Goal: Task Accomplishment & Management: Use online tool/utility

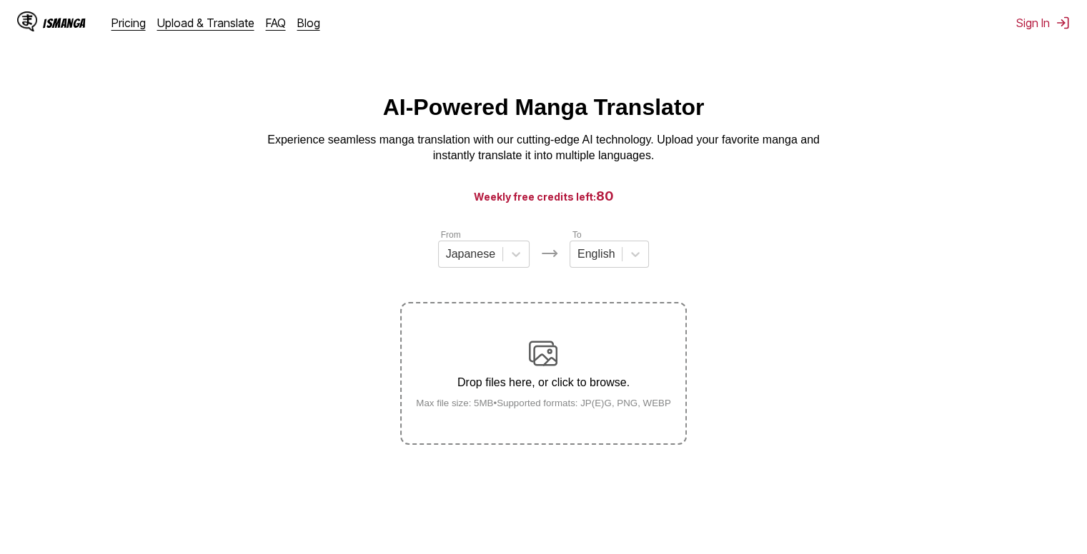
click at [549, 354] on img at bounding box center [543, 353] width 29 height 29
click at [0, 0] on input "Drop files here, or click to browse. Max file size: 5MB • Supported formats: JP…" at bounding box center [0, 0] width 0 height 0
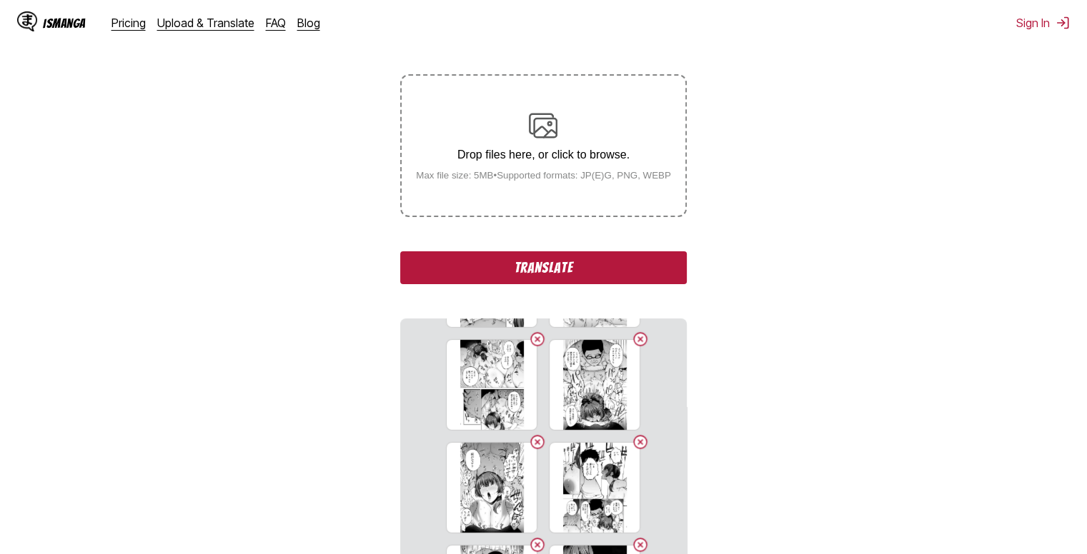
scroll to position [96, 0]
click at [517, 271] on button "Translate" at bounding box center [543, 267] width 286 height 33
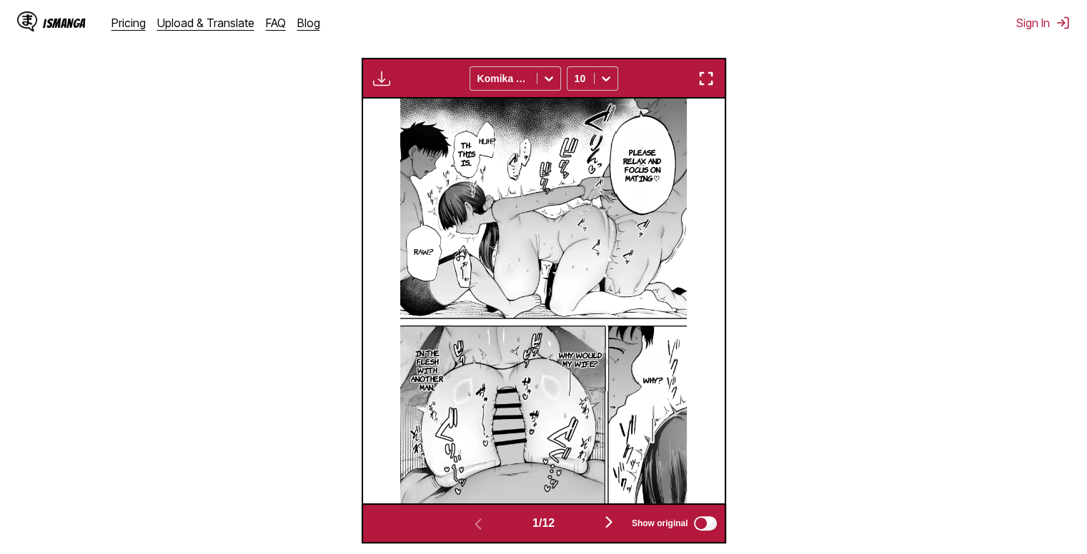
scroll to position [473, 0]
click at [381, 75] on img "button" at bounding box center [381, 77] width 17 height 17
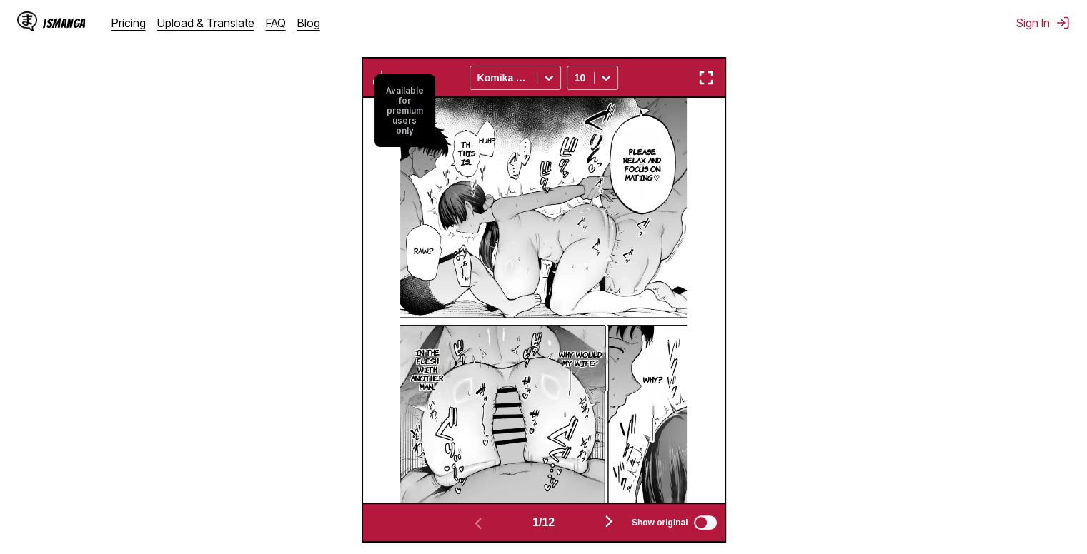
click at [394, 104] on small "Available for premium users only" at bounding box center [404, 110] width 61 height 73
click at [612, 512] on div "1 / 12 Show original" at bounding box center [544, 523] width 364 height 41
click at [612, 517] on img "button" at bounding box center [608, 521] width 17 height 17
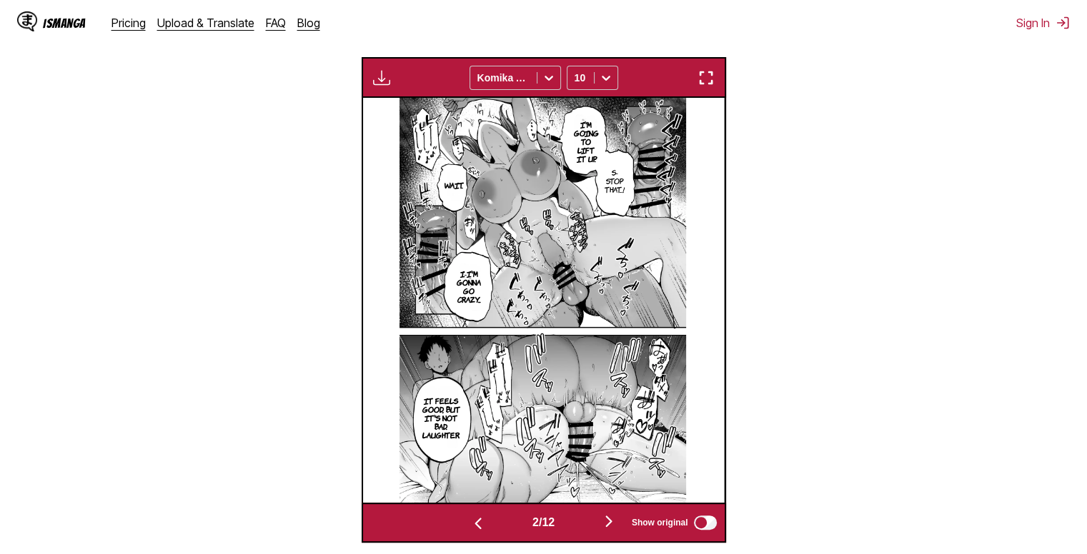
click at [469, 518] on img "button" at bounding box center [477, 523] width 17 height 17
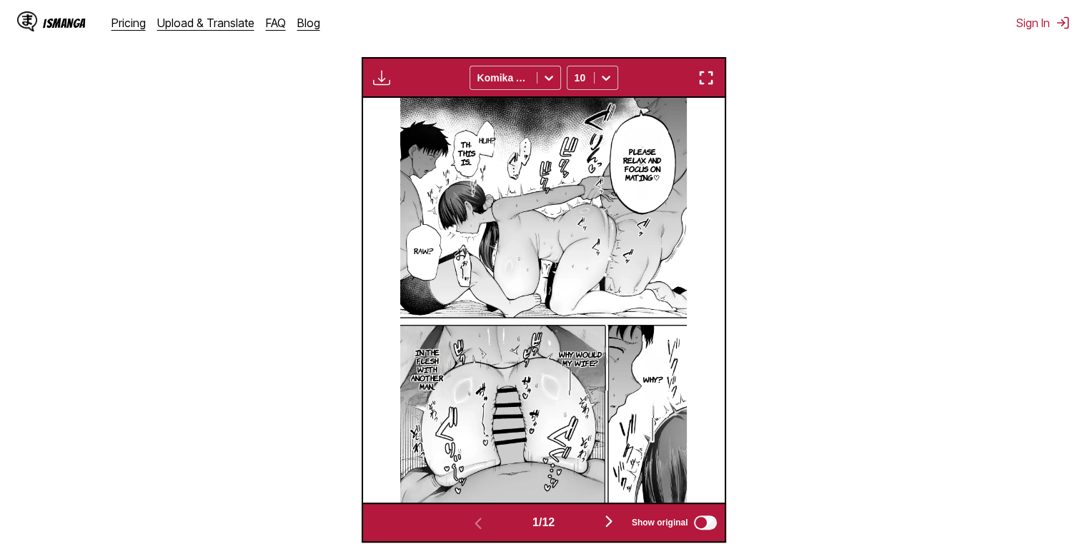
click at [606, 524] on img "button" at bounding box center [608, 521] width 17 height 17
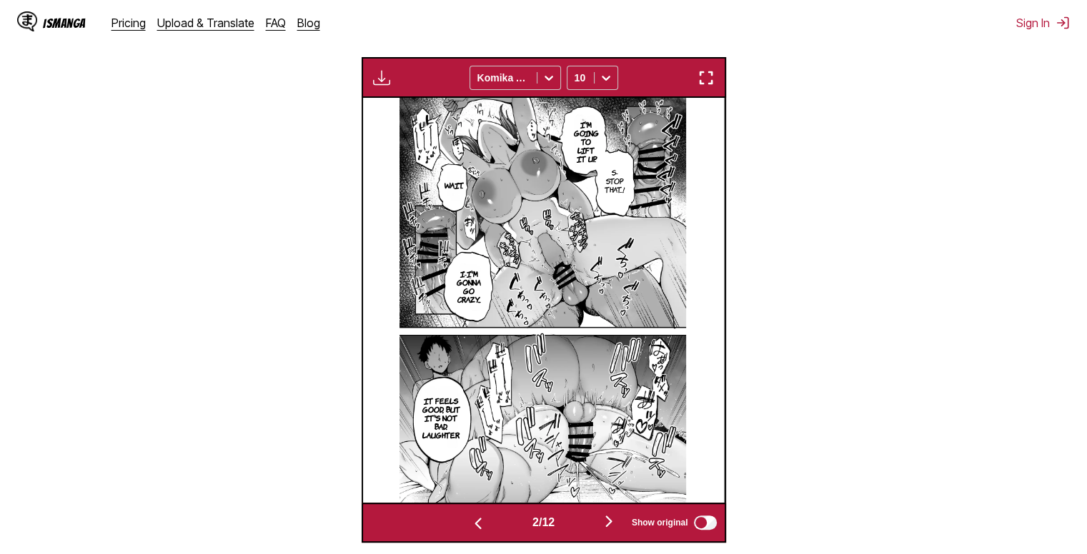
click at [606, 524] on img "button" at bounding box center [608, 521] width 17 height 17
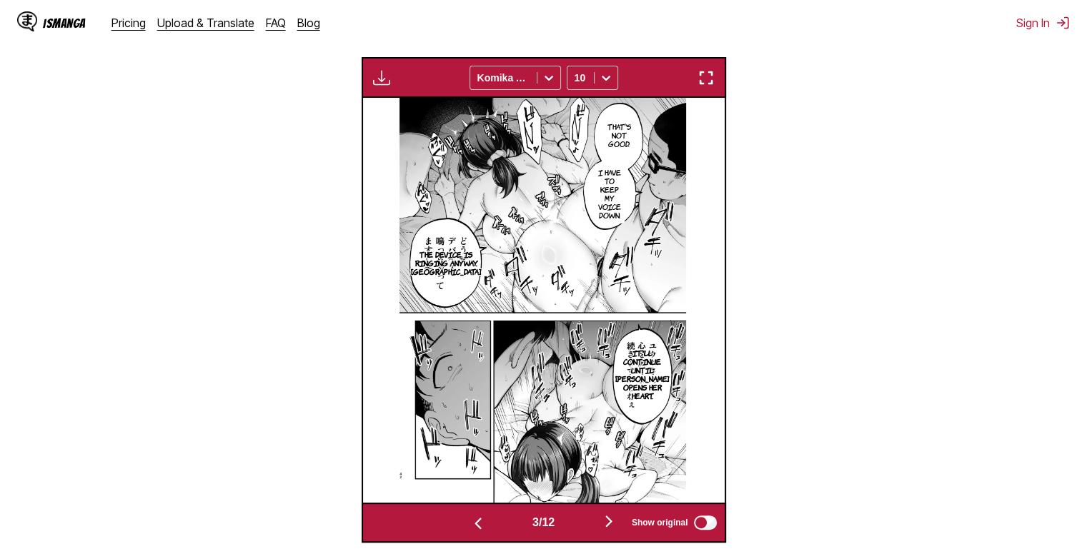
scroll to position [570, 0]
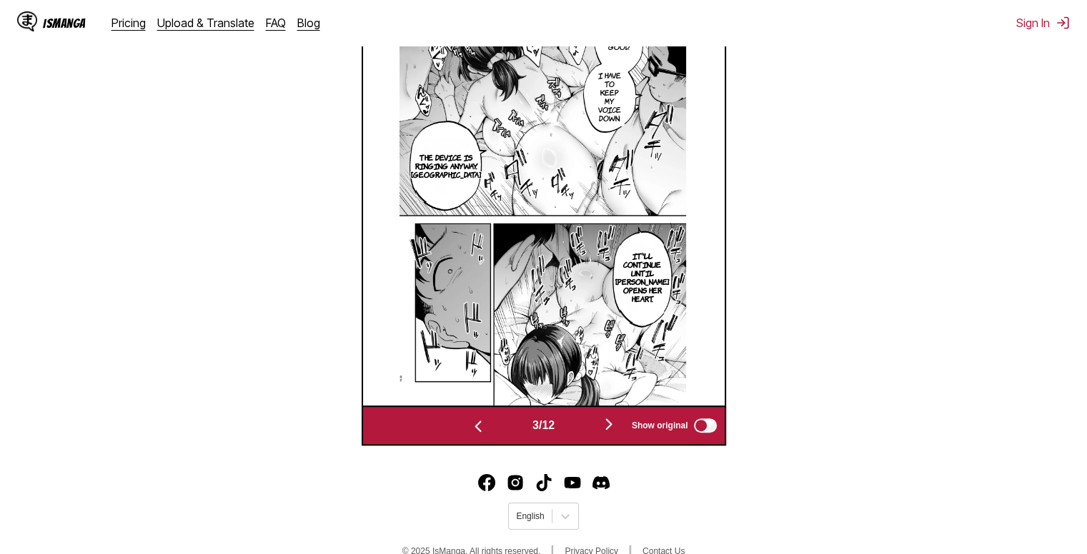
click at [605, 424] on img "button" at bounding box center [608, 424] width 17 height 17
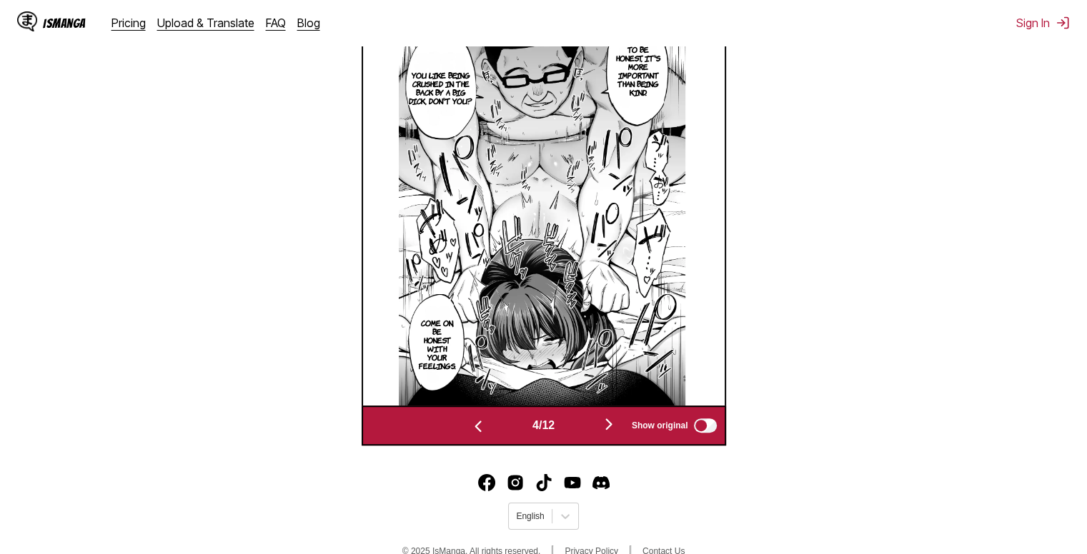
click at [605, 424] on img "button" at bounding box center [608, 424] width 17 height 17
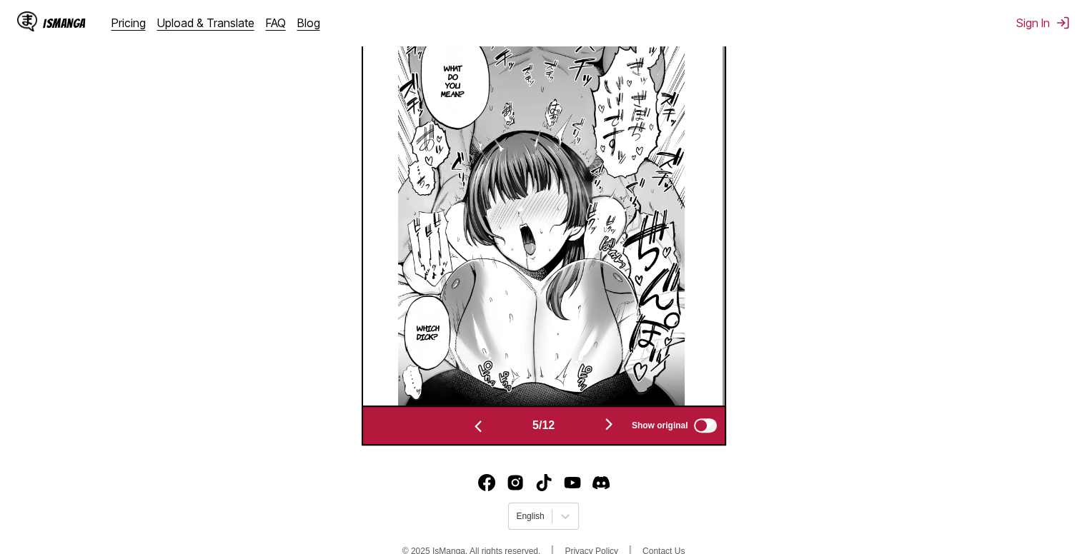
click at [605, 424] on img "button" at bounding box center [608, 424] width 17 height 17
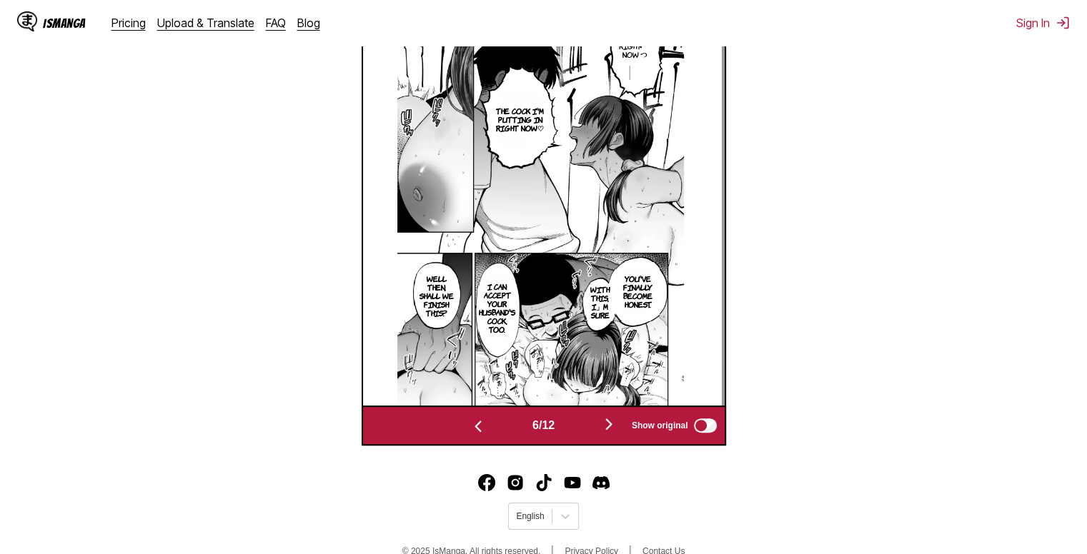
click at [514, 186] on img at bounding box center [540, 203] width 286 height 405
click at [612, 424] on img "button" at bounding box center [608, 424] width 17 height 17
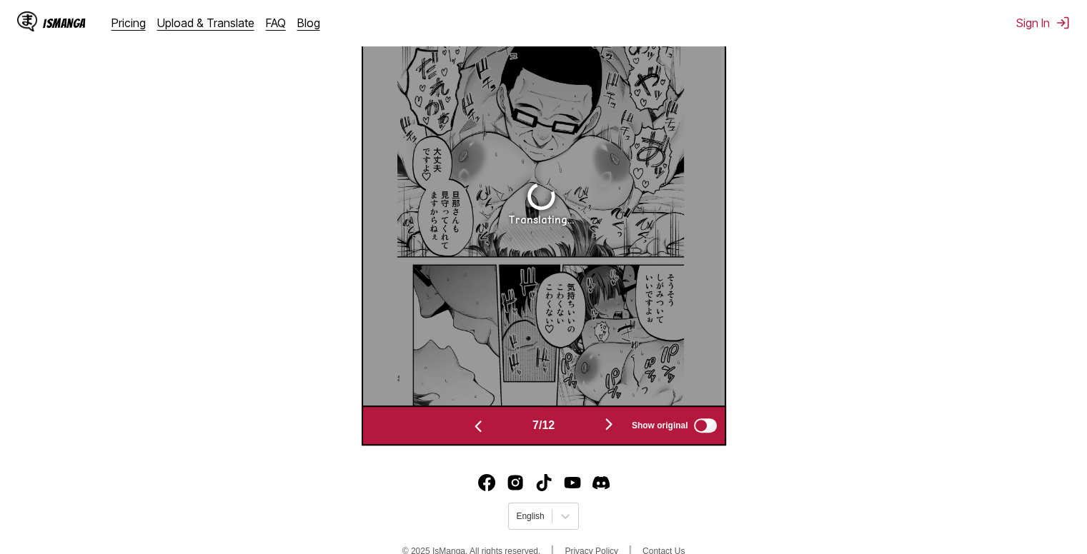
click at [469, 424] on img "button" at bounding box center [477, 426] width 17 height 17
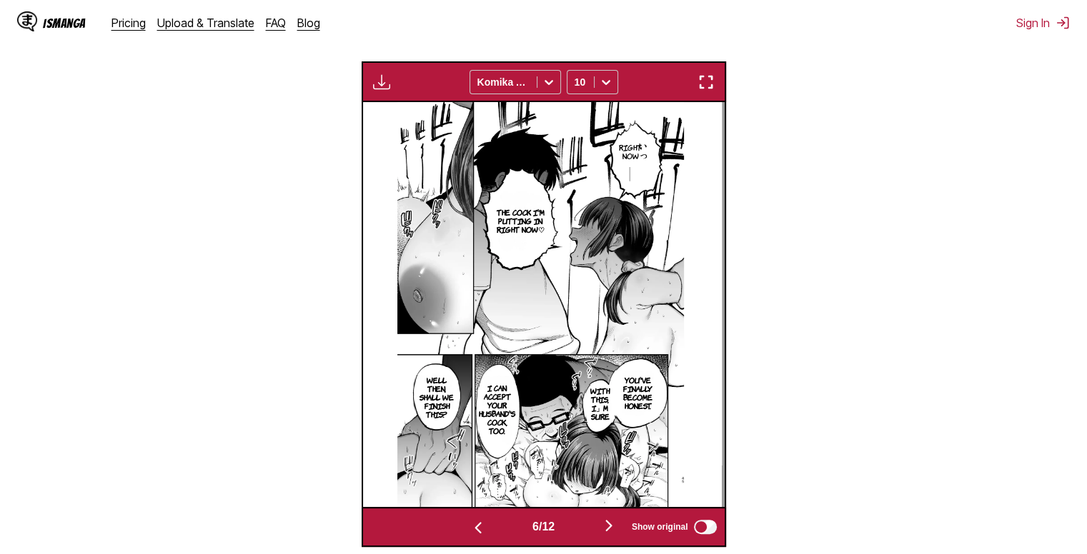
scroll to position [467, 0]
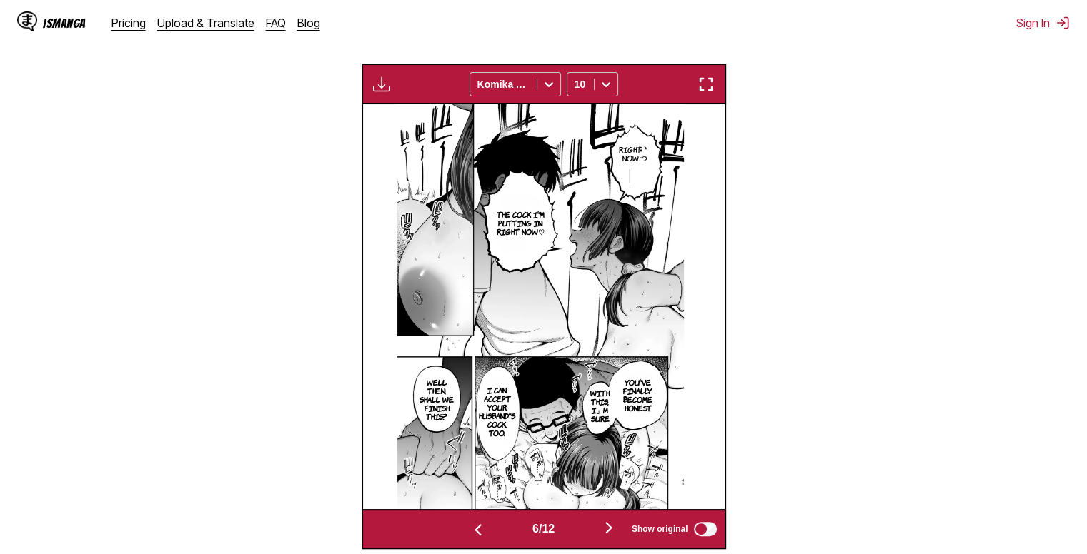
drag, startPoint x: 557, startPoint y: 274, endPoint x: 542, endPoint y: 220, distance: 55.6
click at [542, 220] on p "The cock I'm putting in right now♡" at bounding box center [520, 222] width 55 height 31
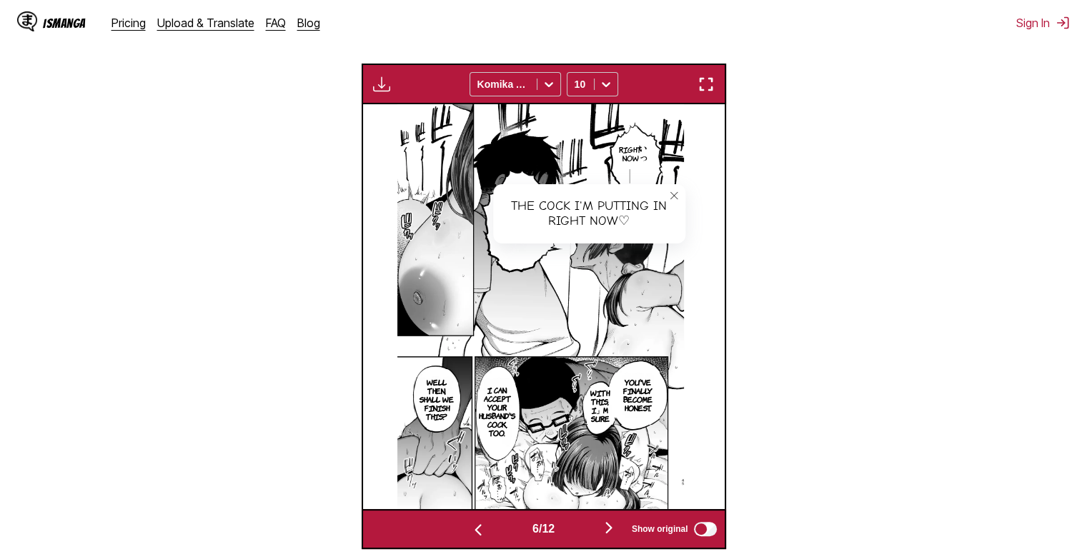
click at [674, 197] on icon "close-tooltip" at bounding box center [674, 196] width 10 height 10
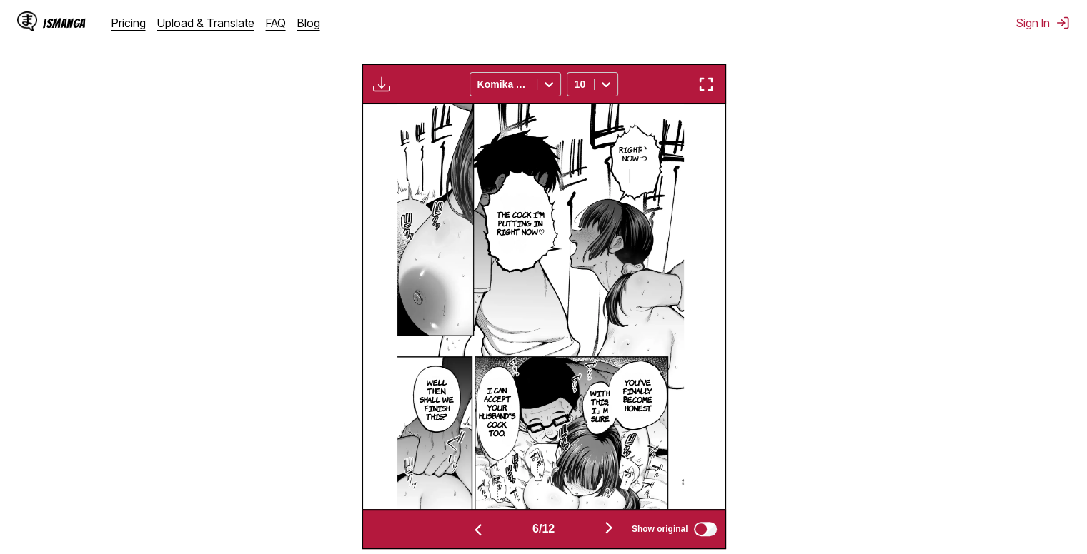
click at [606, 528] on img "button" at bounding box center [608, 527] width 17 height 17
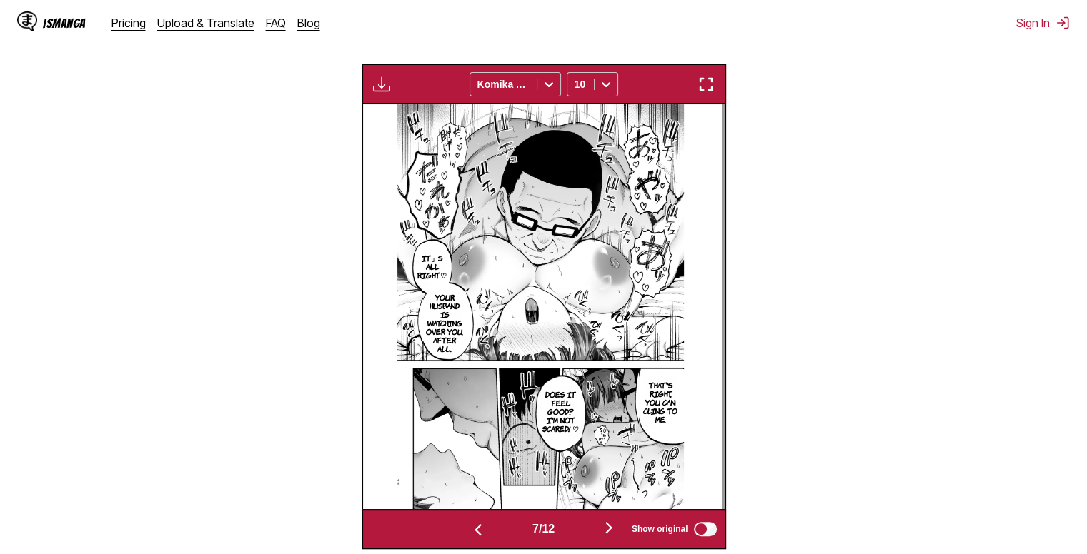
click at [469, 529] on img "button" at bounding box center [477, 530] width 17 height 17
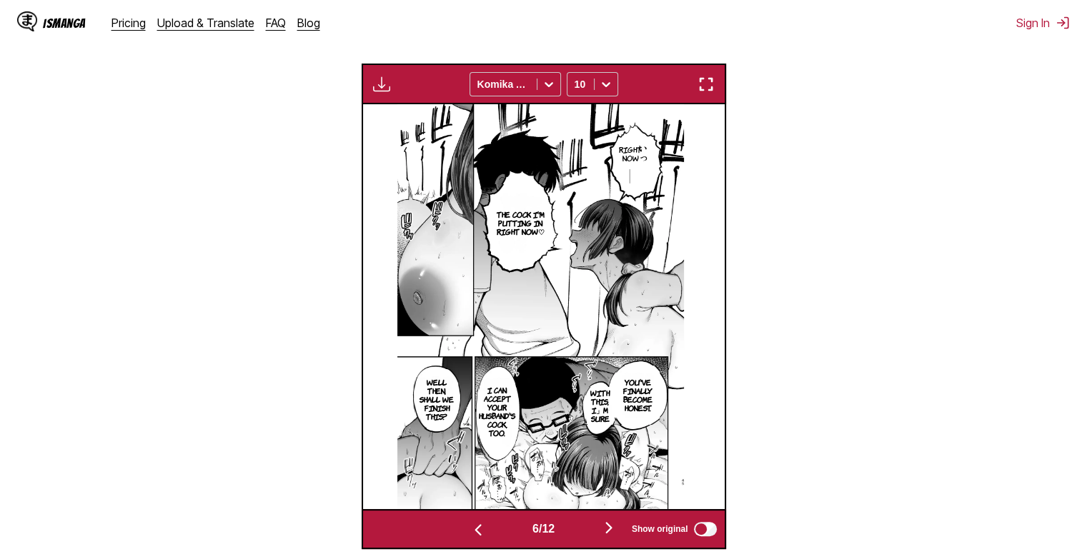
click at [469, 529] on img "button" at bounding box center [477, 530] width 17 height 17
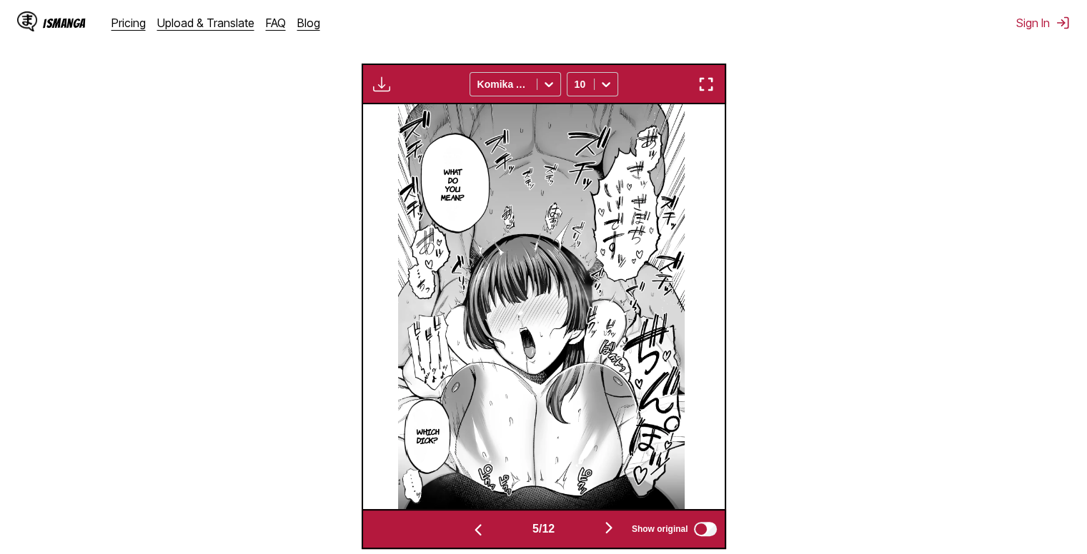
click at [469, 529] on img "button" at bounding box center [477, 530] width 17 height 17
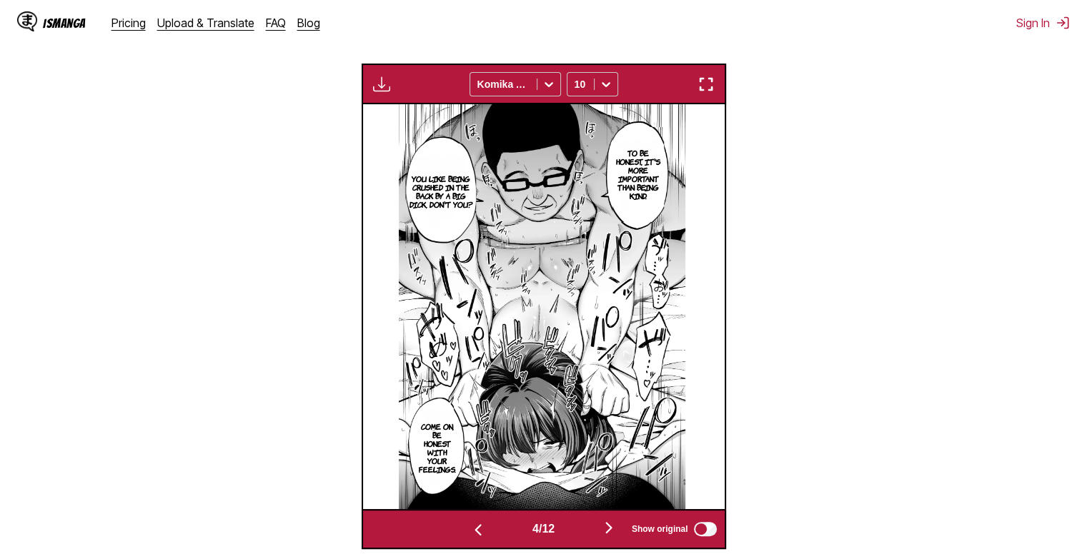
click at [469, 529] on img "button" at bounding box center [477, 530] width 17 height 17
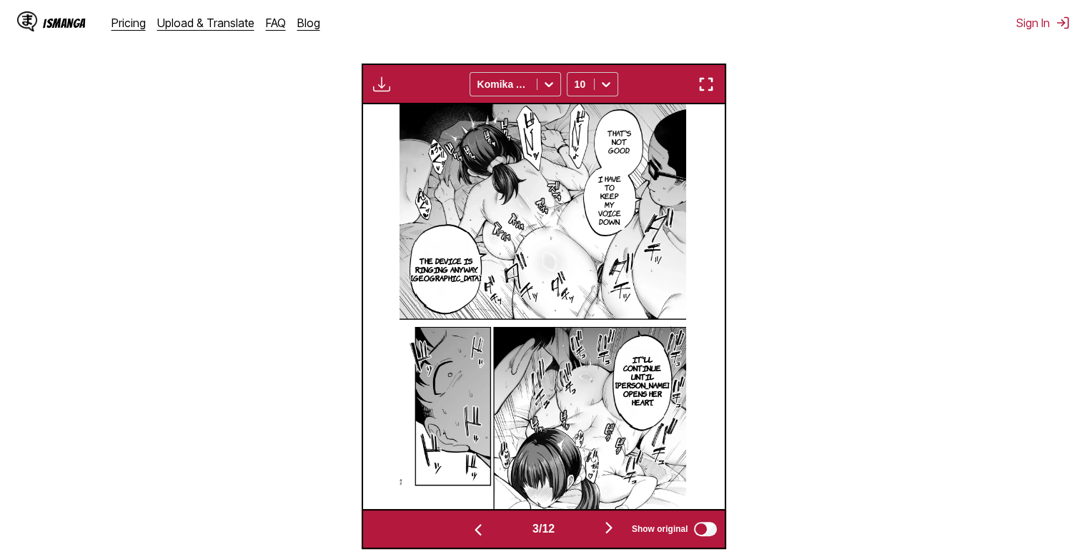
click at [469, 529] on img "button" at bounding box center [477, 530] width 17 height 17
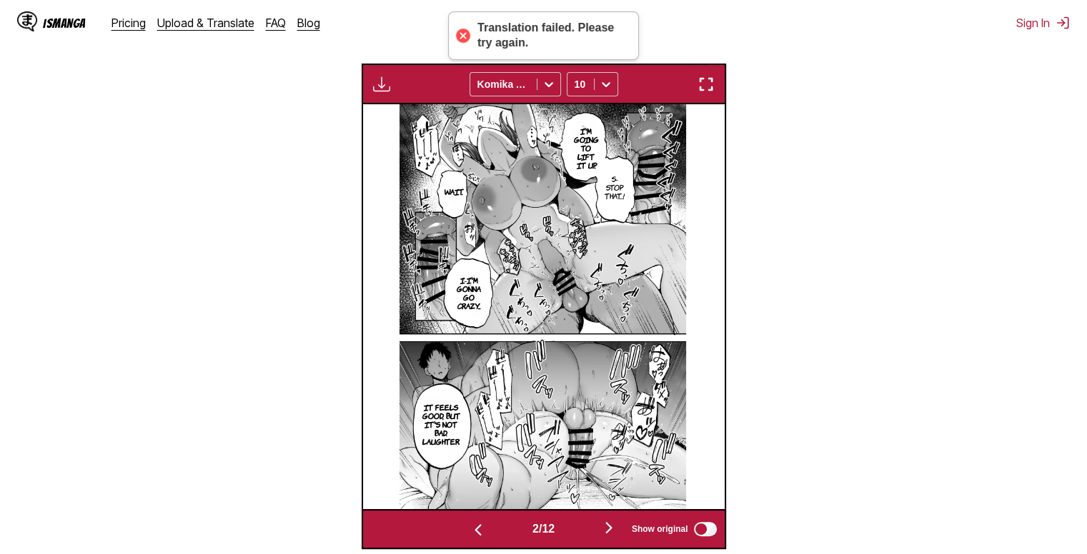
click at [602, 532] on button "button" at bounding box center [609, 529] width 86 height 21
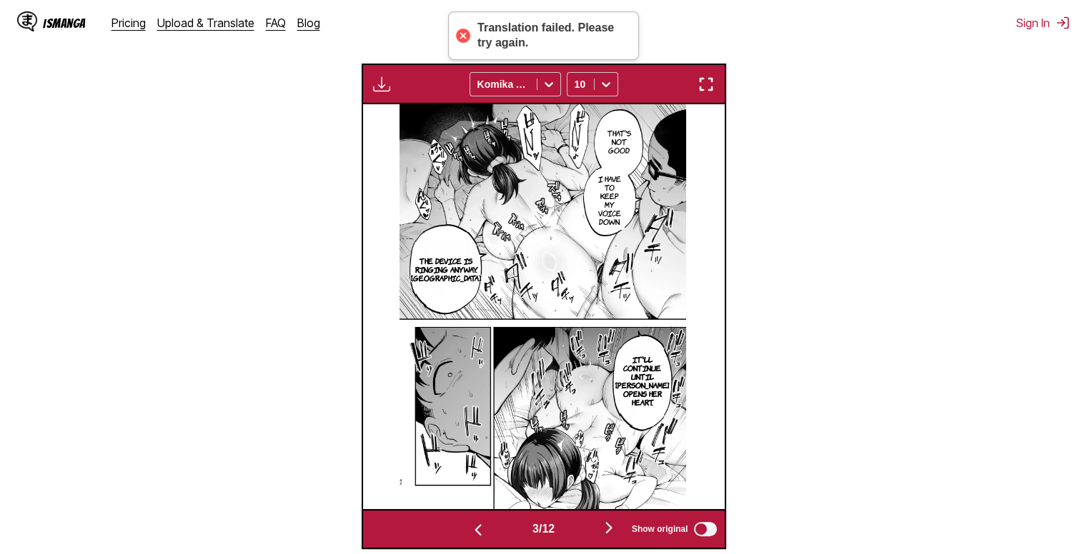
click at [602, 532] on button "button" at bounding box center [609, 529] width 86 height 21
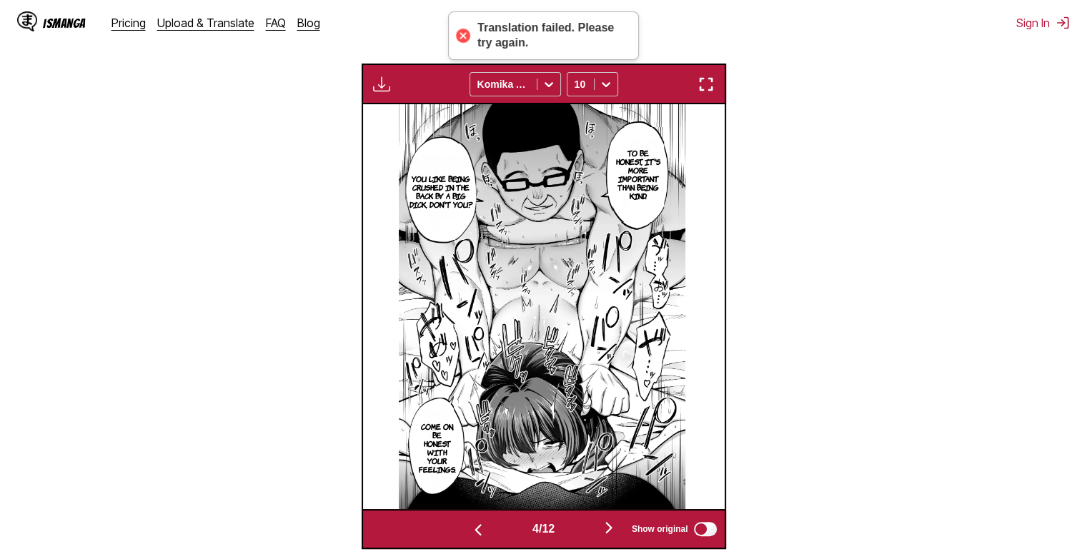
click at [602, 532] on button "button" at bounding box center [609, 529] width 86 height 21
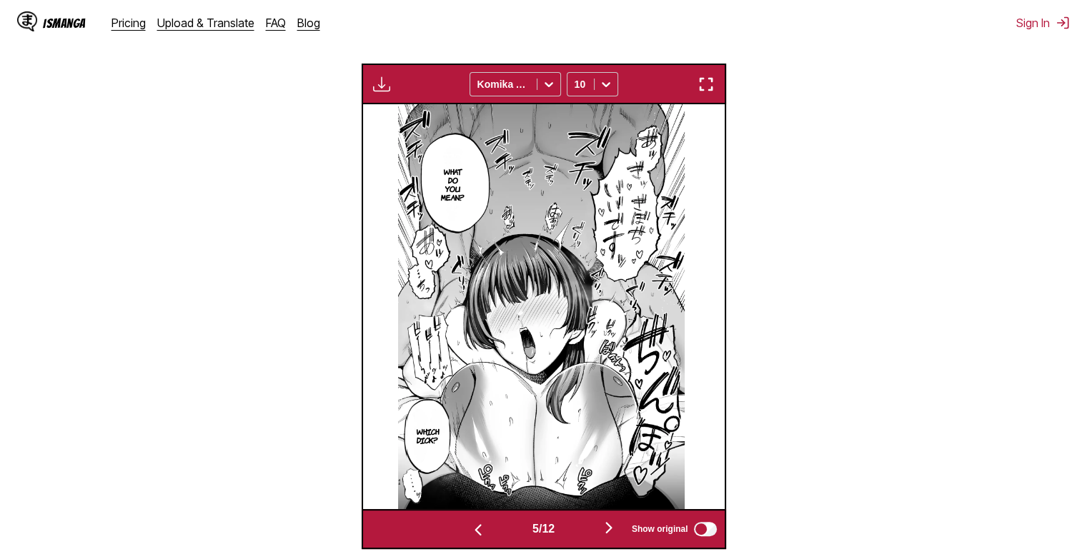
click at [602, 532] on button "button" at bounding box center [609, 529] width 86 height 21
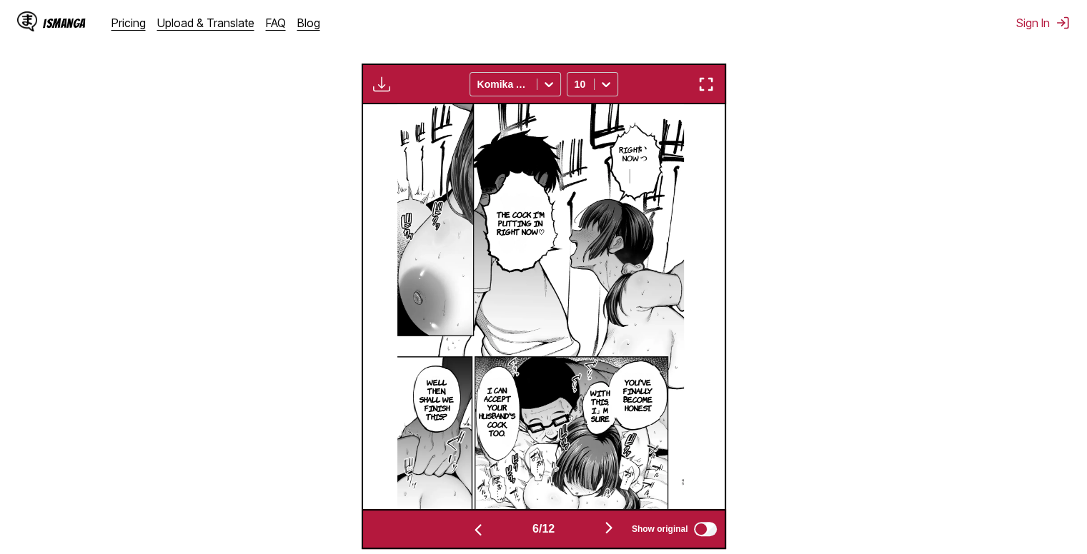
click at [602, 532] on button "button" at bounding box center [609, 529] width 86 height 21
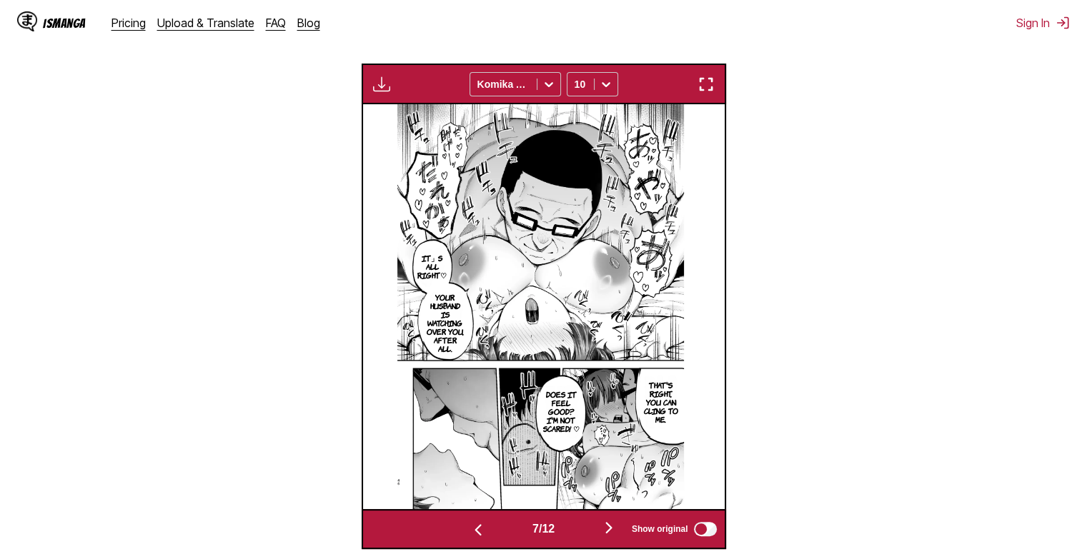
click at [602, 532] on button "button" at bounding box center [609, 529] width 86 height 21
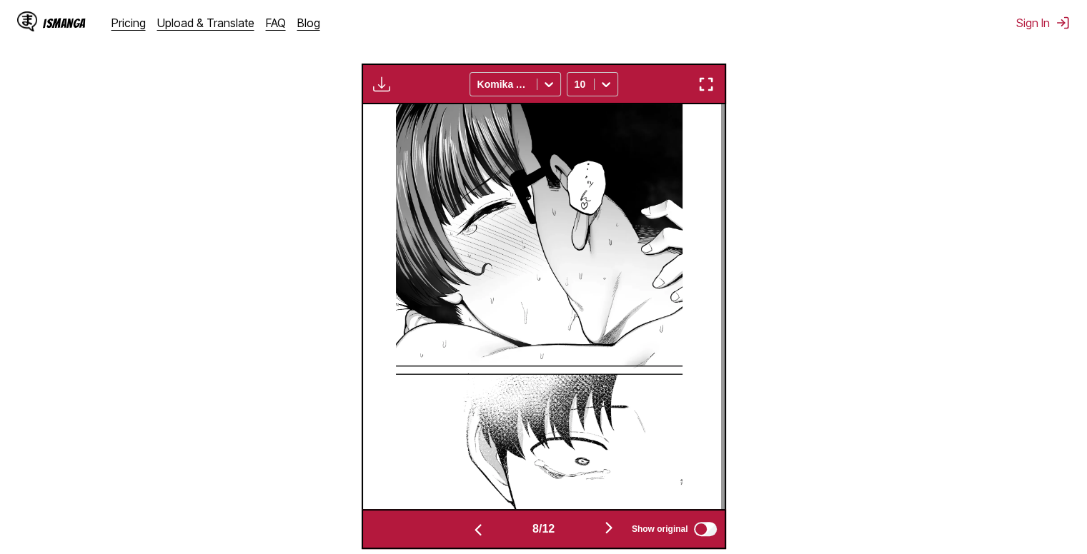
click at [602, 532] on button "button" at bounding box center [609, 529] width 86 height 21
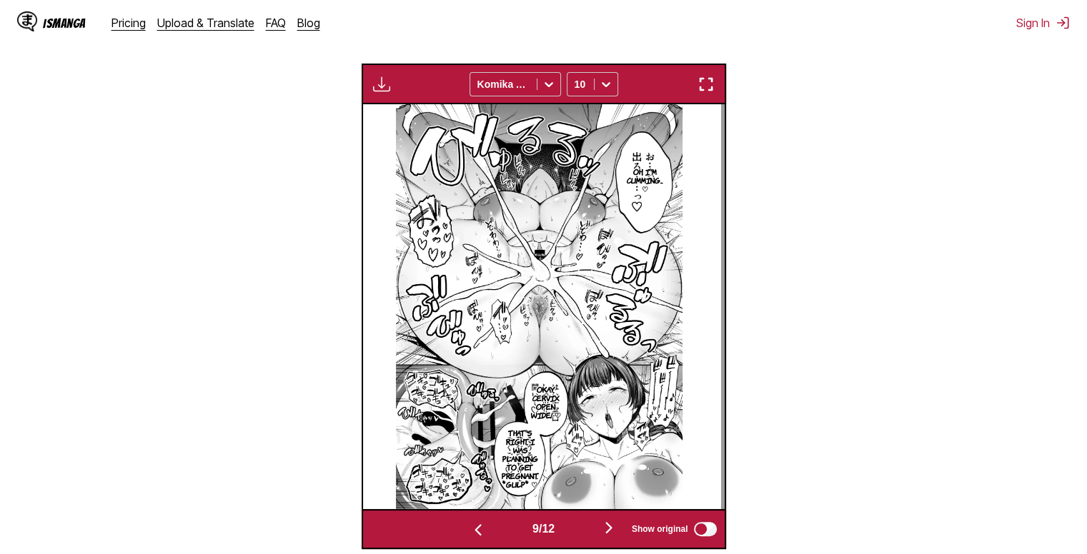
click at [614, 526] on img "button" at bounding box center [608, 527] width 17 height 17
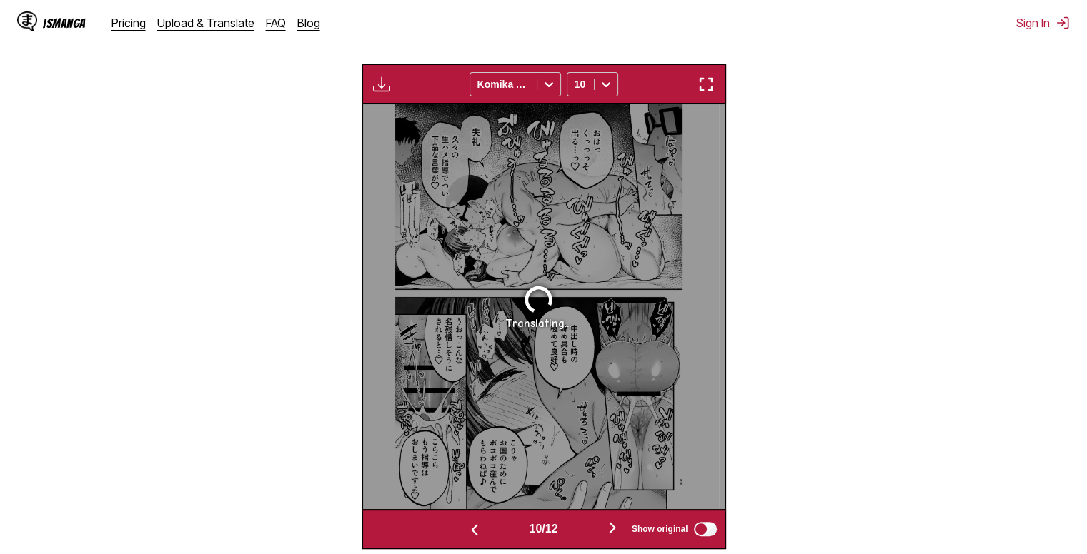
click at [478, 535] on img "button" at bounding box center [474, 530] width 17 height 17
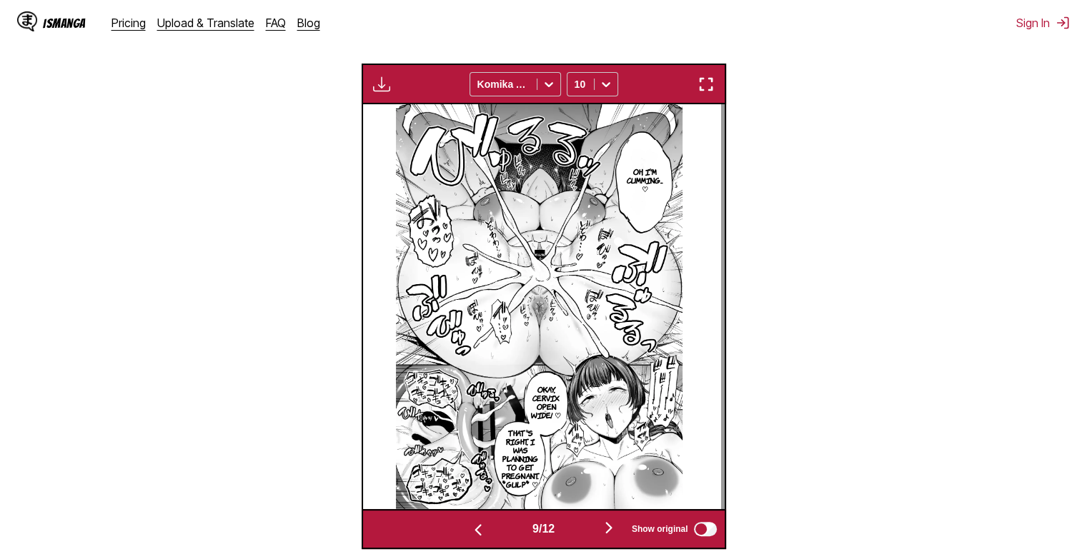
click at [478, 535] on img "button" at bounding box center [477, 530] width 17 height 17
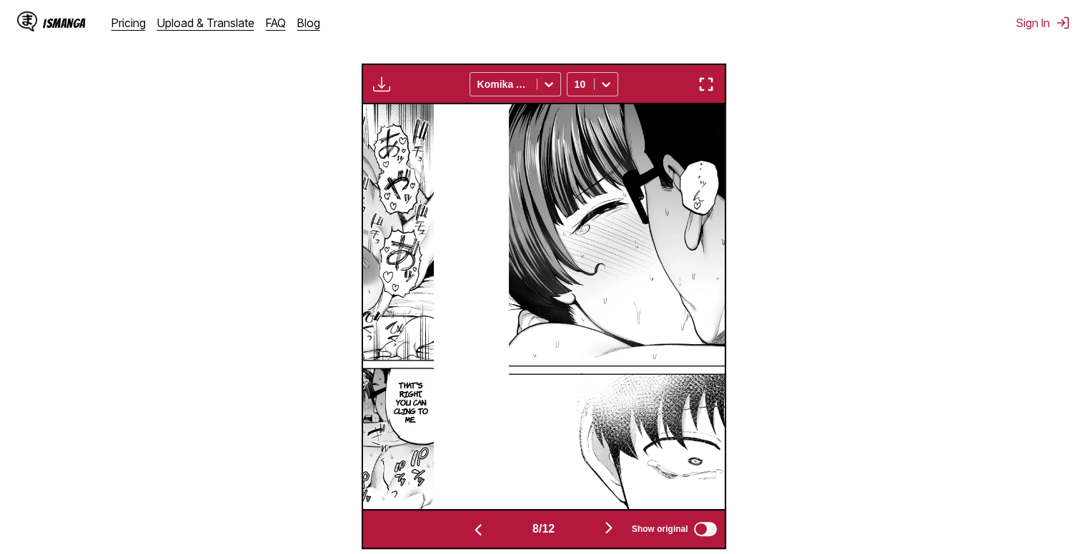
click at [478, 535] on img "button" at bounding box center [477, 530] width 17 height 17
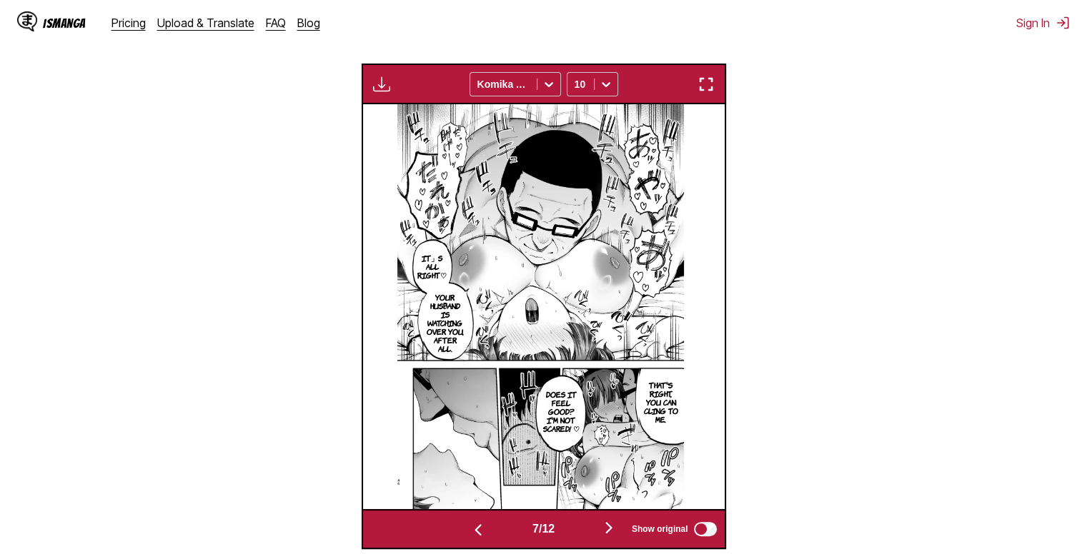
click at [478, 535] on img "button" at bounding box center [477, 530] width 17 height 17
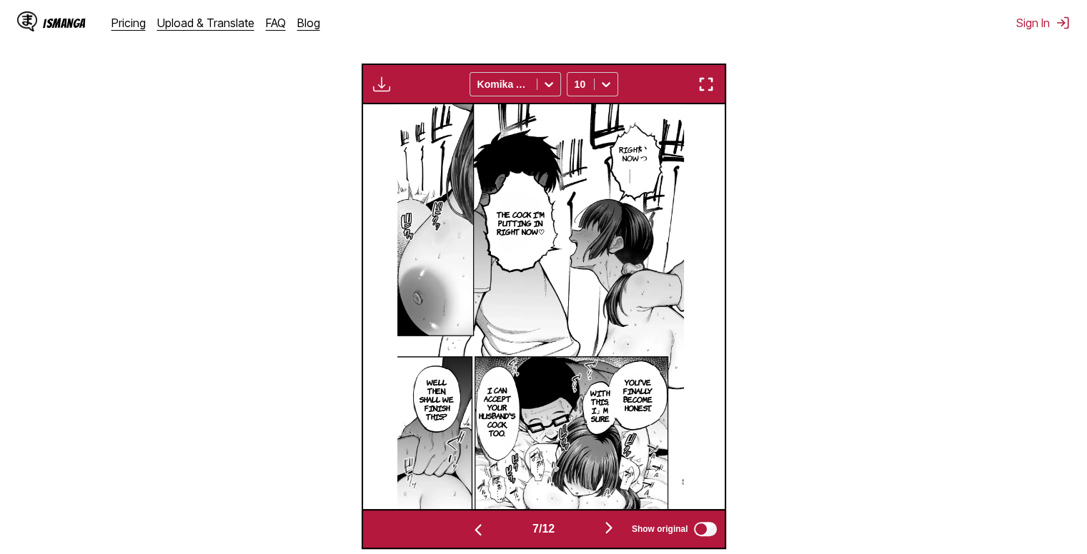
click at [478, 535] on img "button" at bounding box center [477, 530] width 17 height 17
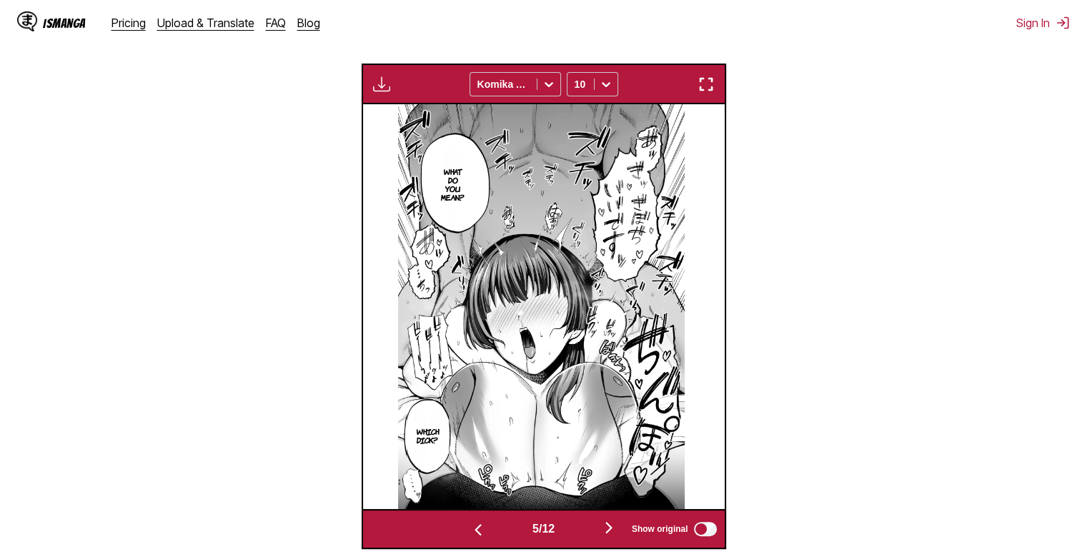
click at [478, 535] on img "button" at bounding box center [477, 530] width 17 height 17
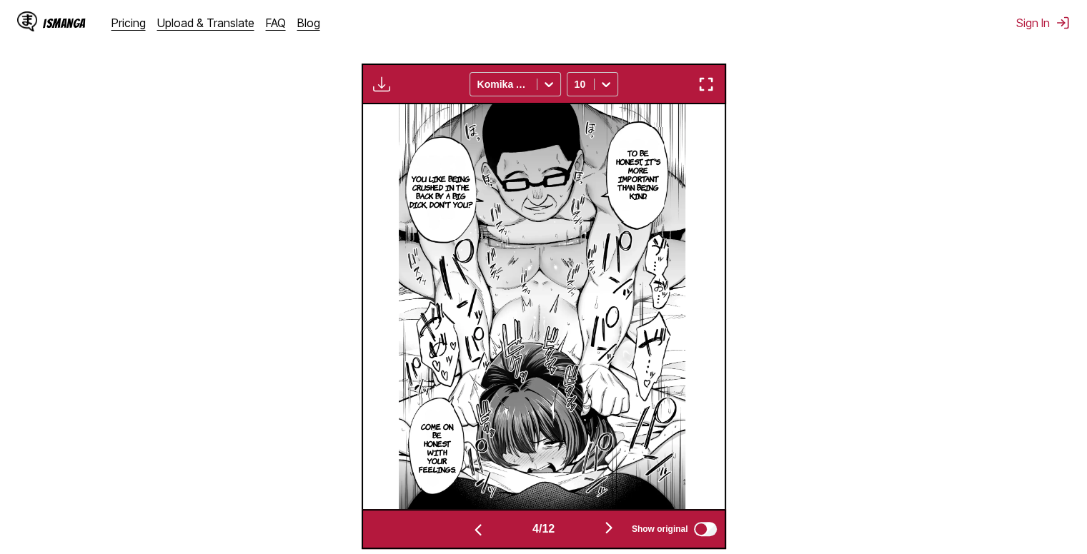
click at [478, 535] on img "button" at bounding box center [477, 530] width 17 height 17
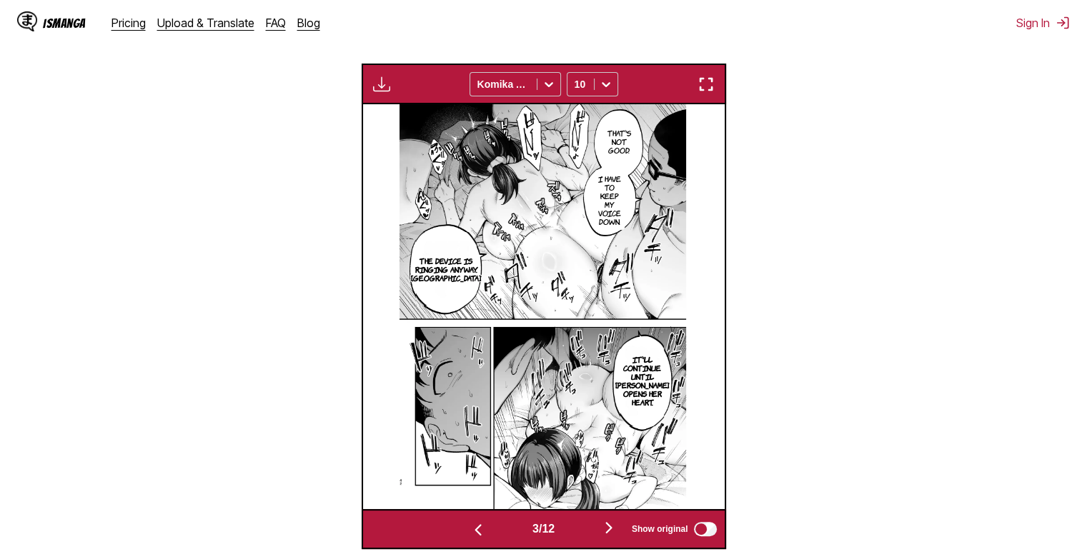
click at [478, 535] on img "button" at bounding box center [477, 530] width 17 height 17
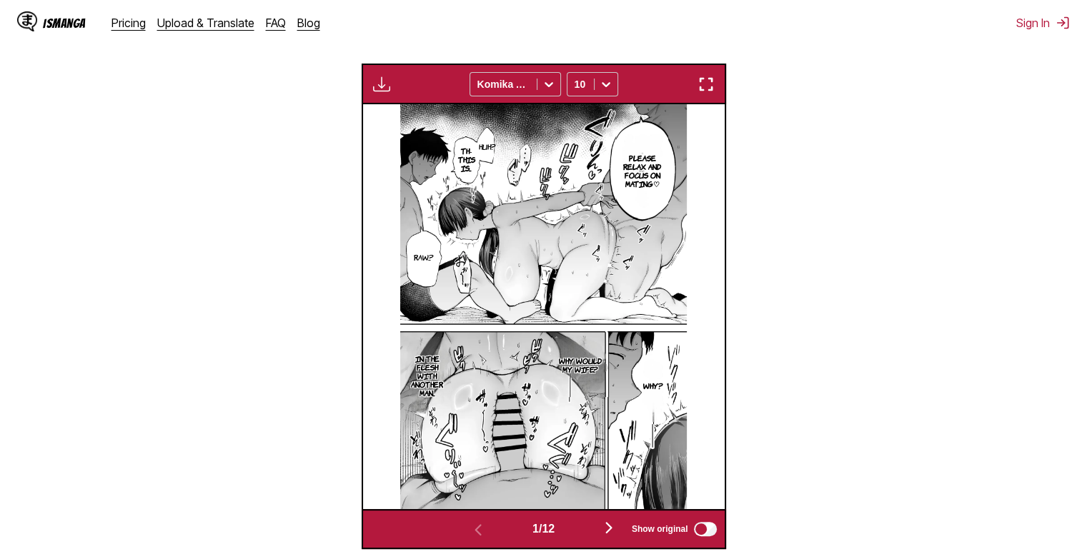
click at [610, 523] on img "button" at bounding box center [608, 527] width 17 height 17
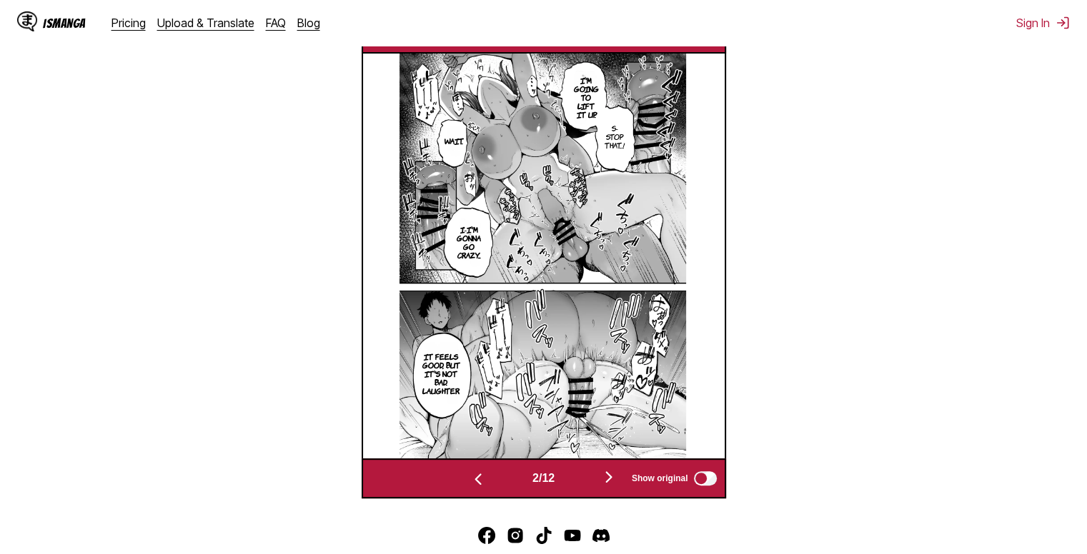
click at [604, 472] on img "button" at bounding box center [608, 477] width 17 height 17
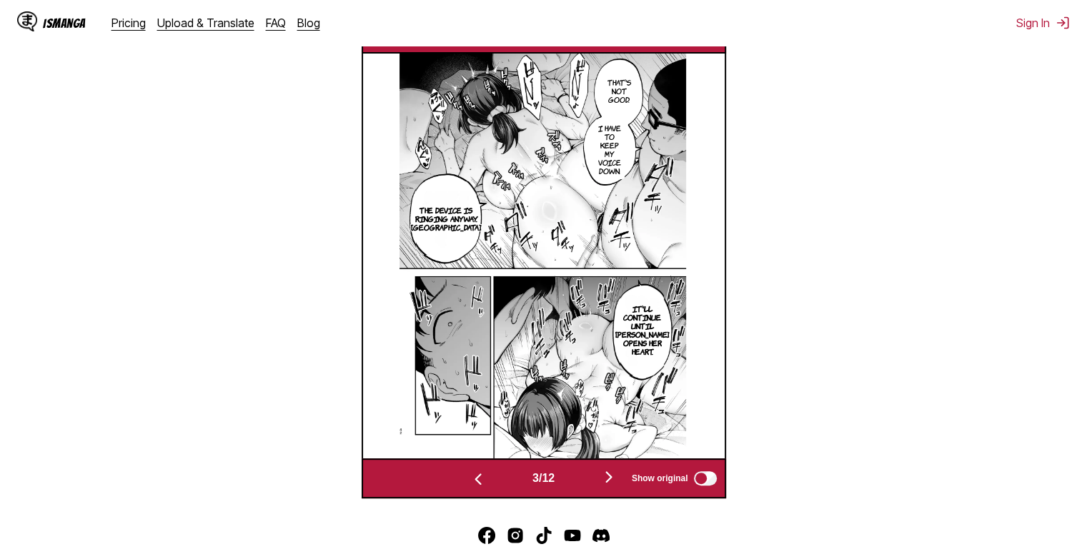
click at [474, 475] on img "button" at bounding box center [477, 479] width 17 height 17
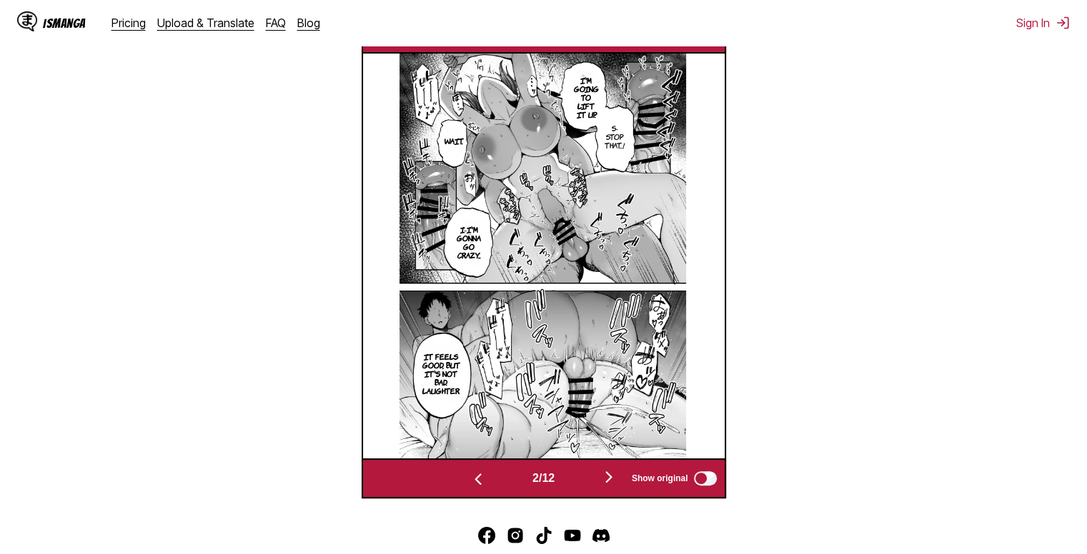
click at [474, 475] on img "button" at bounding box center [477, 479] width 17 height 17
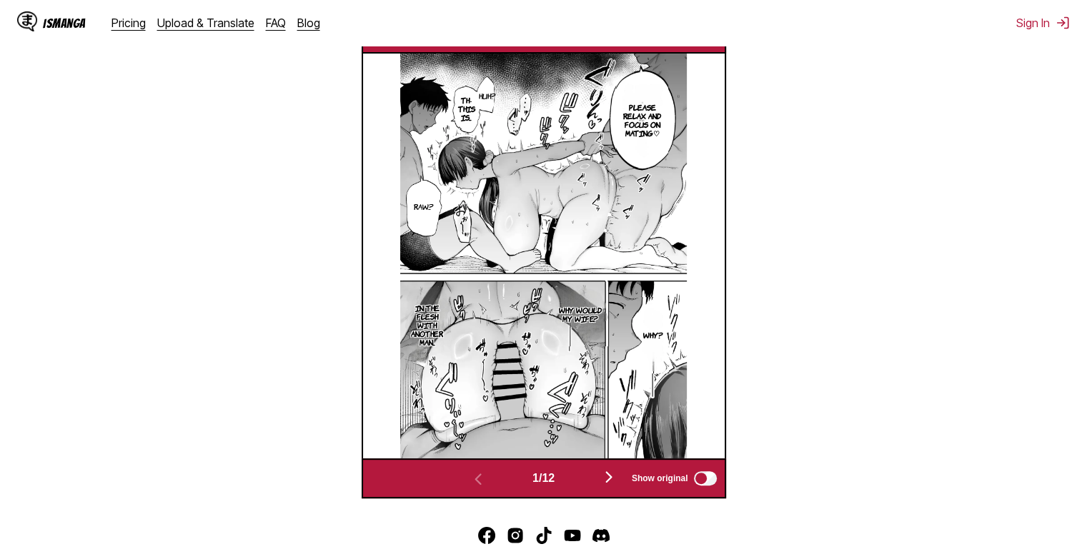
click at [609, 475] on img "button" at bounding box center [608, 477] width 17 height 17
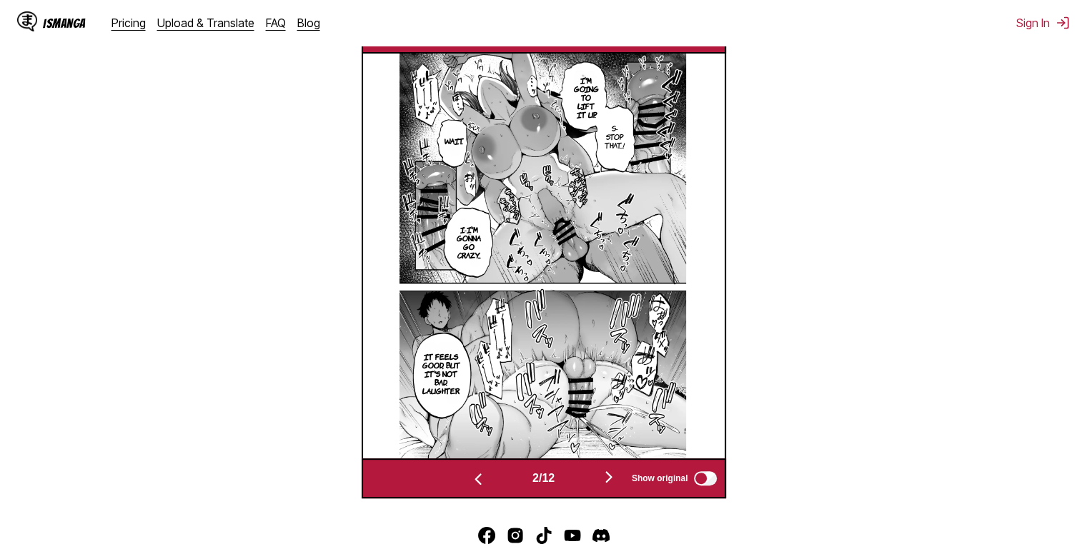
click at [609, 475] on img "button" at bounding box center [608, 477] width 17 height 17
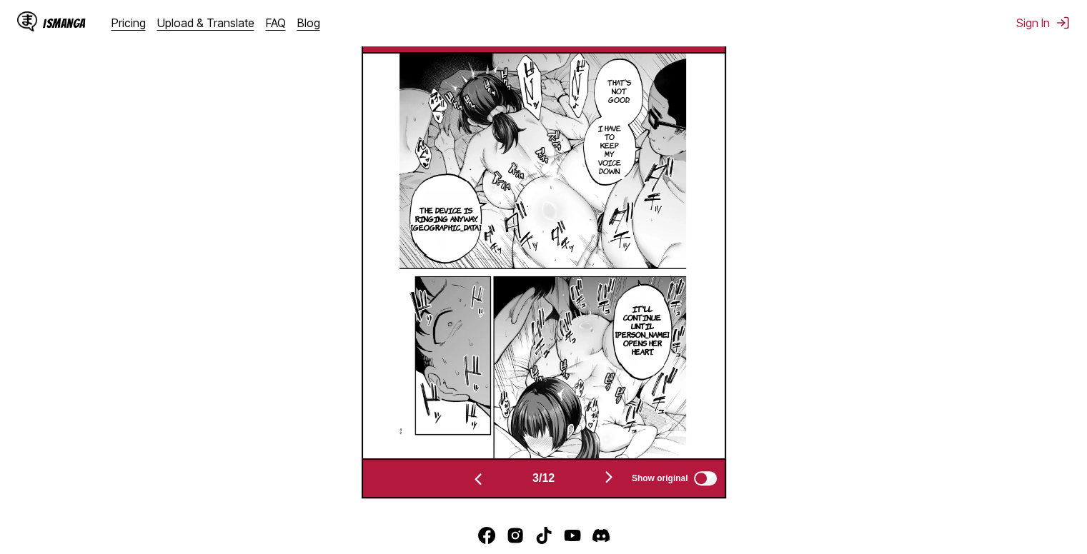
click at [609, 475] on img "button" at bounding box center [608, 477] width 17 height 17
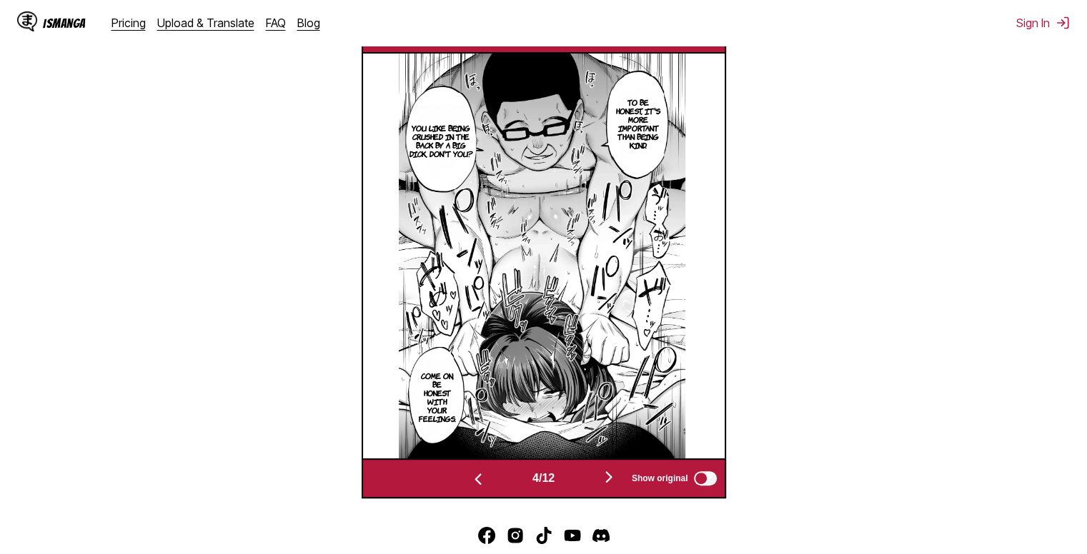
click at [603, 481] on button "button" at bounding box center [609, 478] width 86 height 21
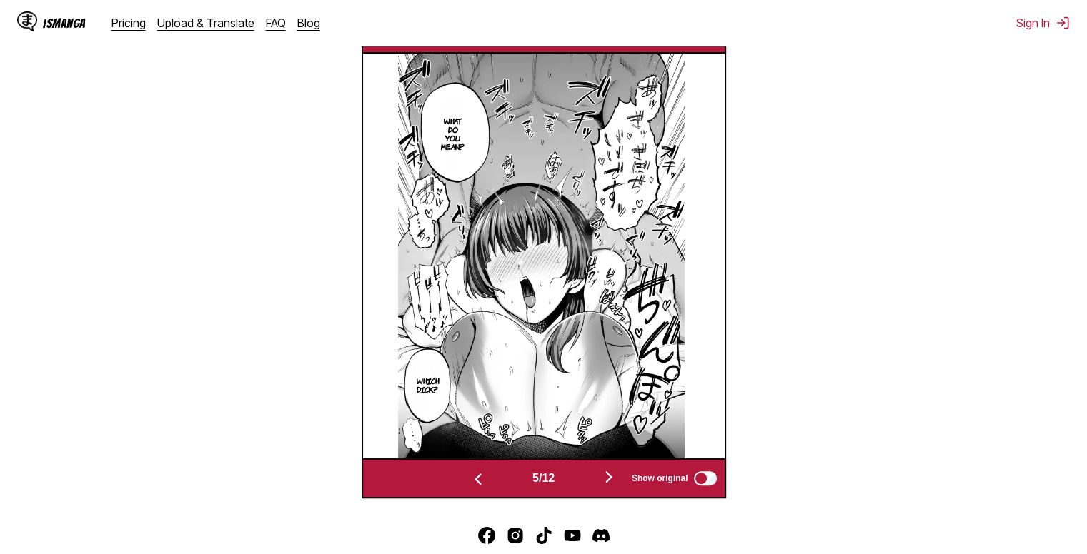
drag, startPoint x: 429, startPoint y: 332, endPoint x: 483, endPoint y: 308, distance: 59.2
click at [483, 308] on img at bounding box center [541, 256] width 286 height 405
click at [606, 474] on img "button" at bounding box center [608, 477] width 17 height 17
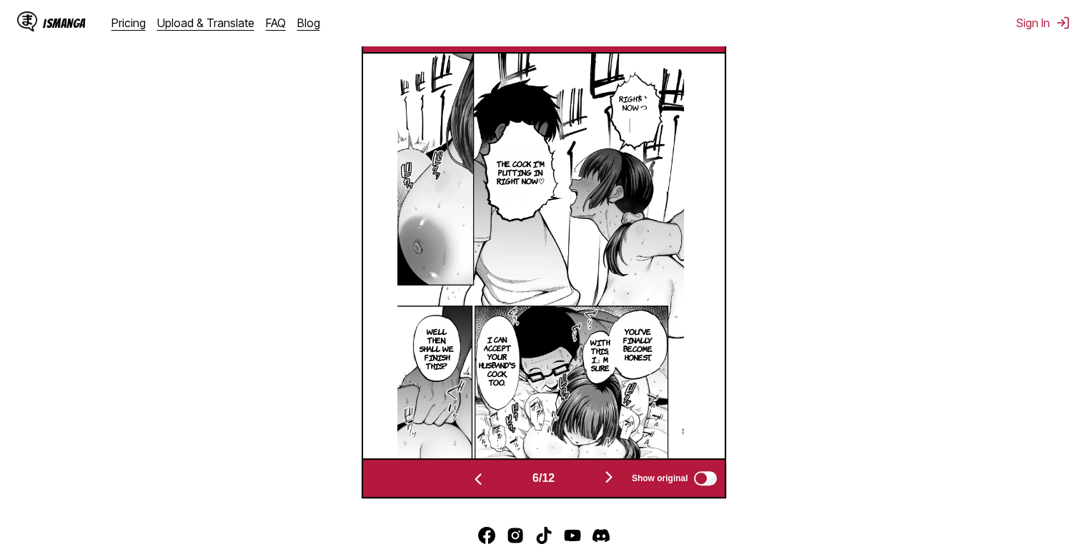
click at [604, 472] on img "button" at bounding box center [608, 477] width 17 height 17
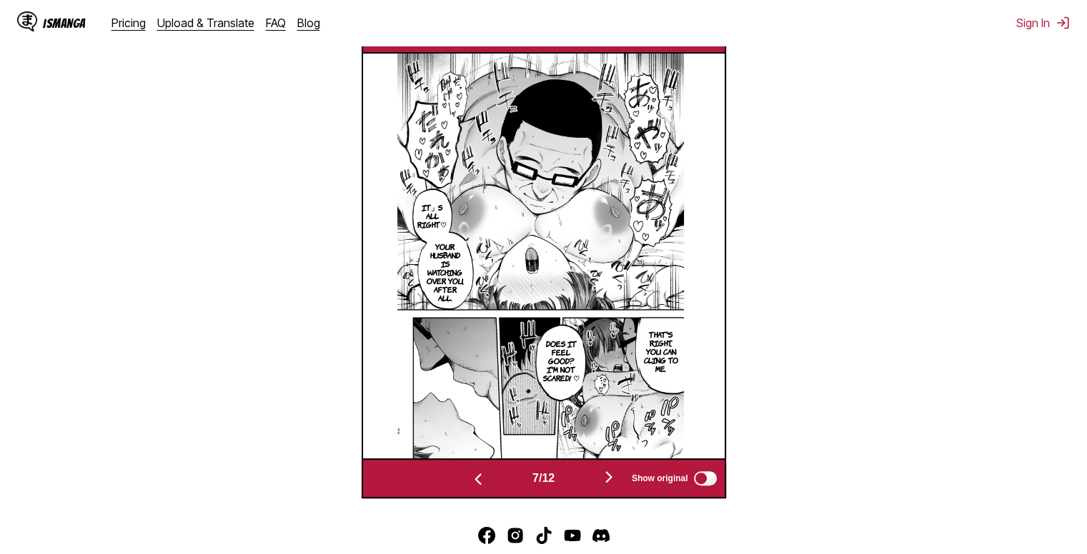
click at [613, 480] on img "button" at bounding box center [608, 477] width 17 height 17
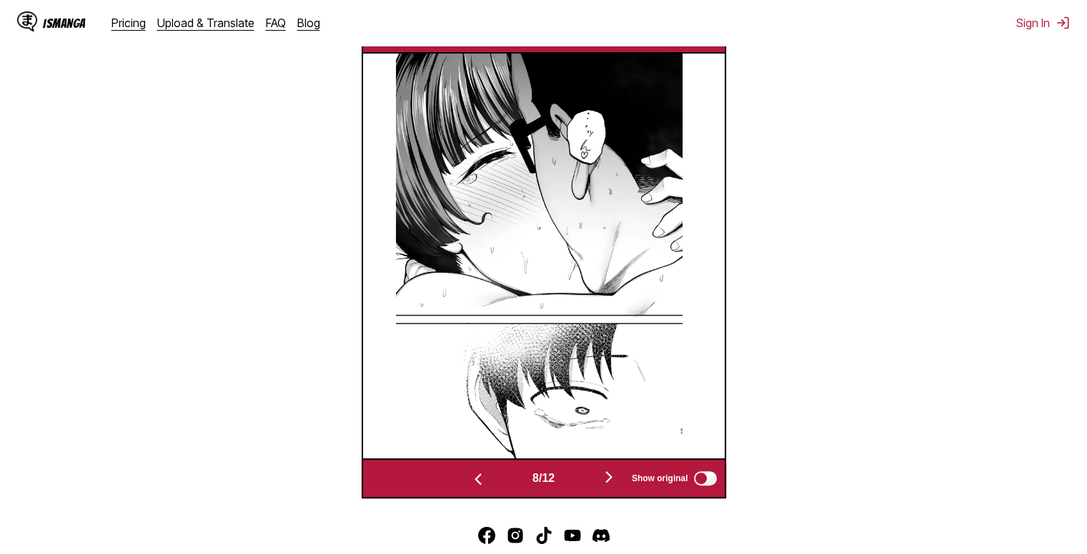
click at [617, 484] on img "button" at bounding box center [608, 477] width 17 height 17
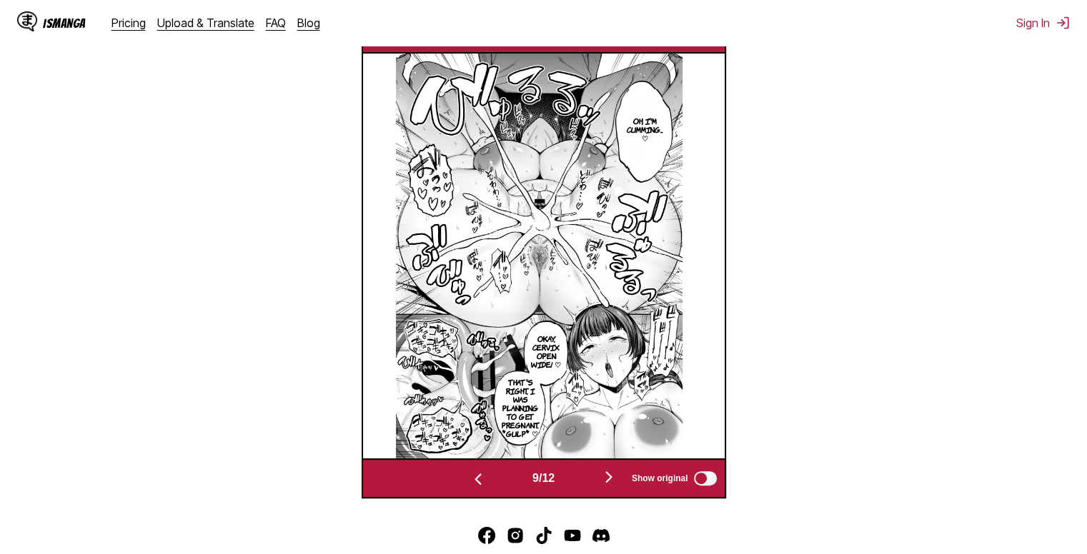
click at [607, 468] on div "9 / 12 Show original" at bounding box center [544, 479] width 364 height 41
click at [611, 475] on img "button" at bounding box center [608, 477] width 17 height 17
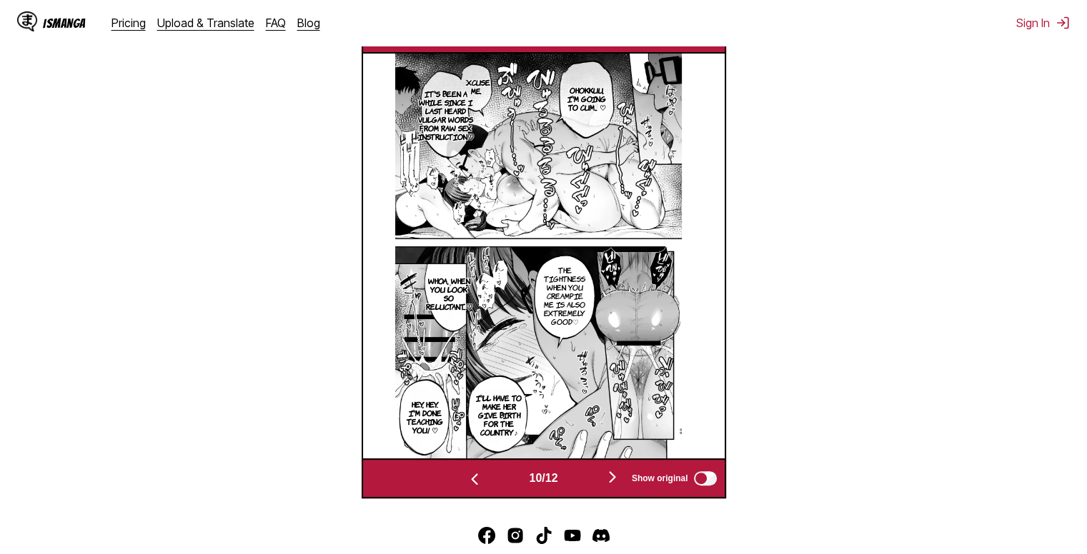
click at [620, 483] on img "button" at bounding box center [612, 477] width 17 height 17
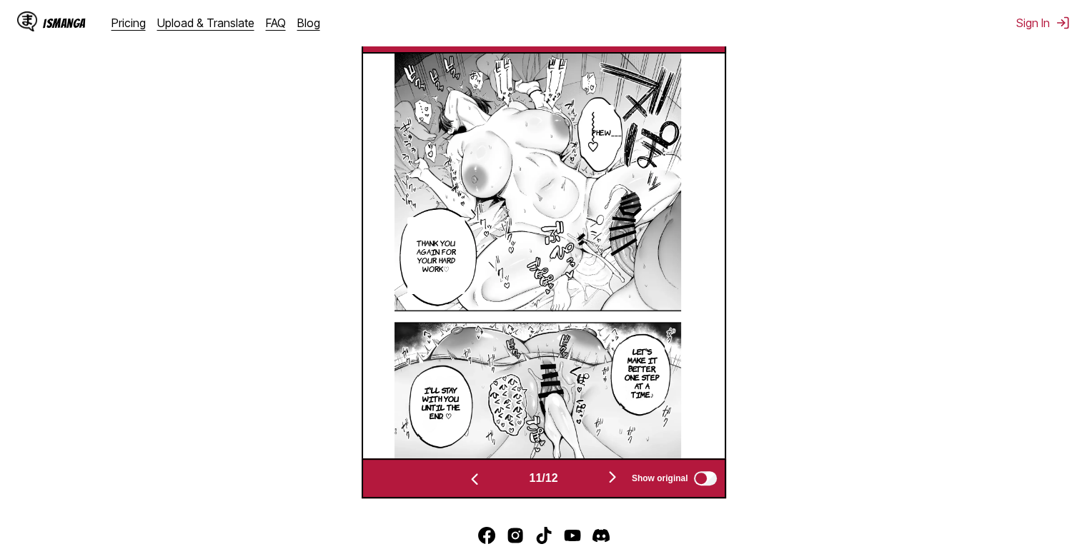
click at [621, 479] on img "button" at bounding box center [612, 477] width 17 height 17
